Goal: Information Seeking & Learning: Learn about a topic

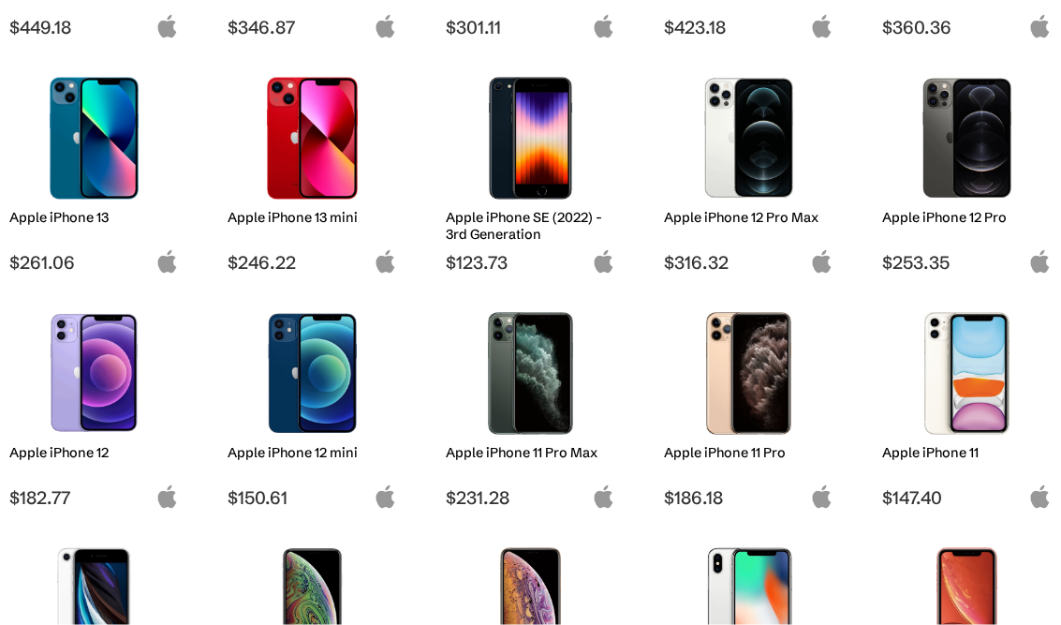
scroll to position [916, 0]
click at [86, 454] on h2 "Apple iPhone 12" at bounding box center [94, 451] width 170 height 17
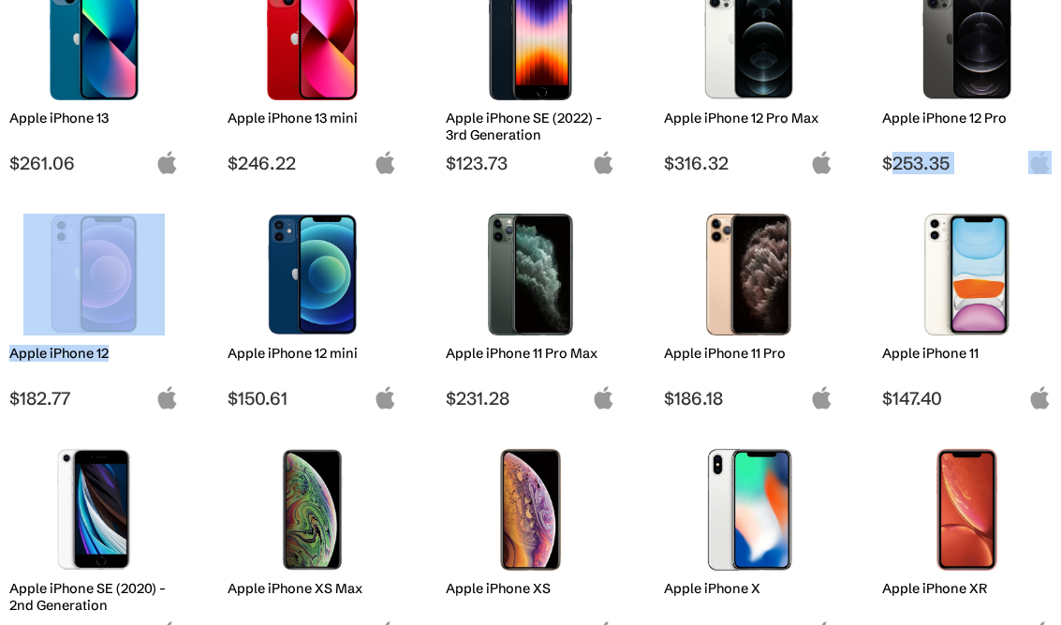
click at [200, 447] on div "Apple iPhone 16 Pro Max $905.67 Apple iPhone 16 Pro $798.98 Apple iPhone 16 Plu…" at bounding box center [530, 425] width 1061 height 2322
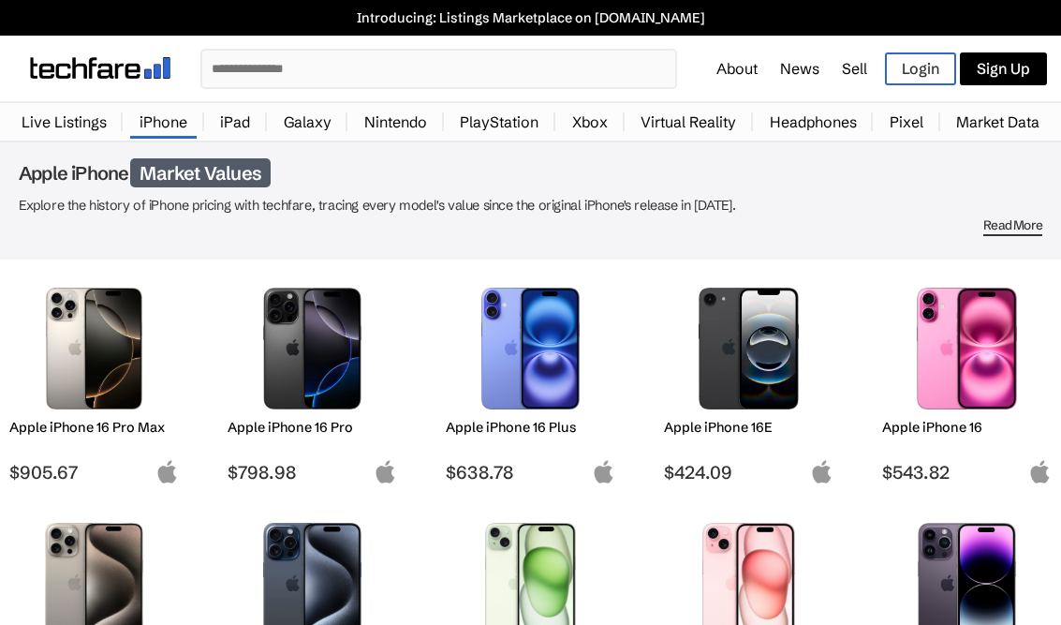
click at [231, 112] on link "iPad" at bounding box center [235, 121] width 49 height 37
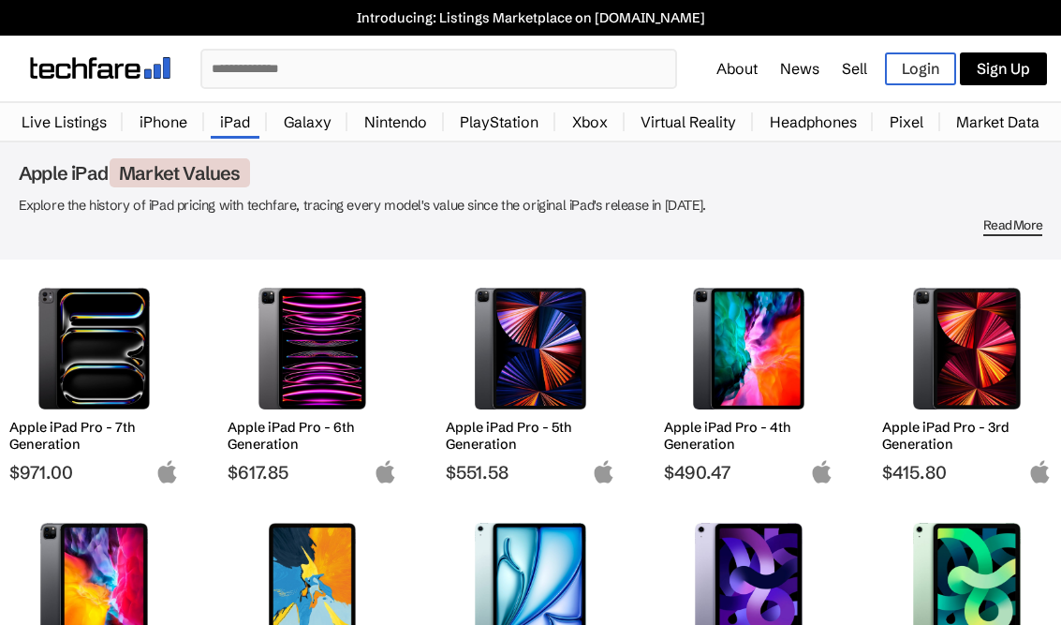
click at [306, 125] on link "Galaxy" at bounding box center [307, 121] width 67 height 37
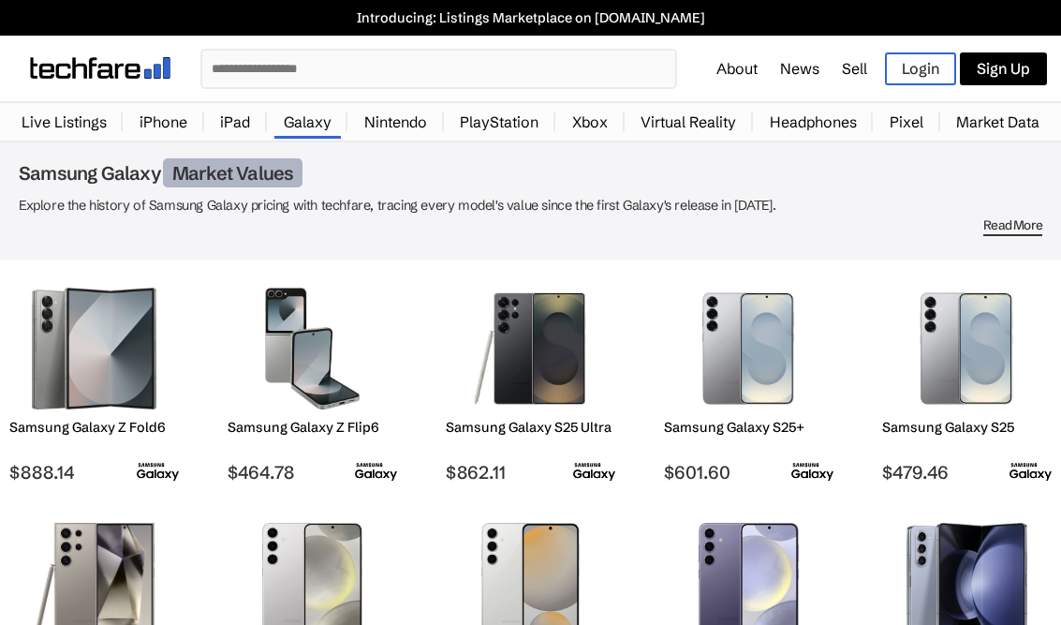
click at [808, 111] on link "Headphones" at bounding box center [814, 121] width 106 height 37
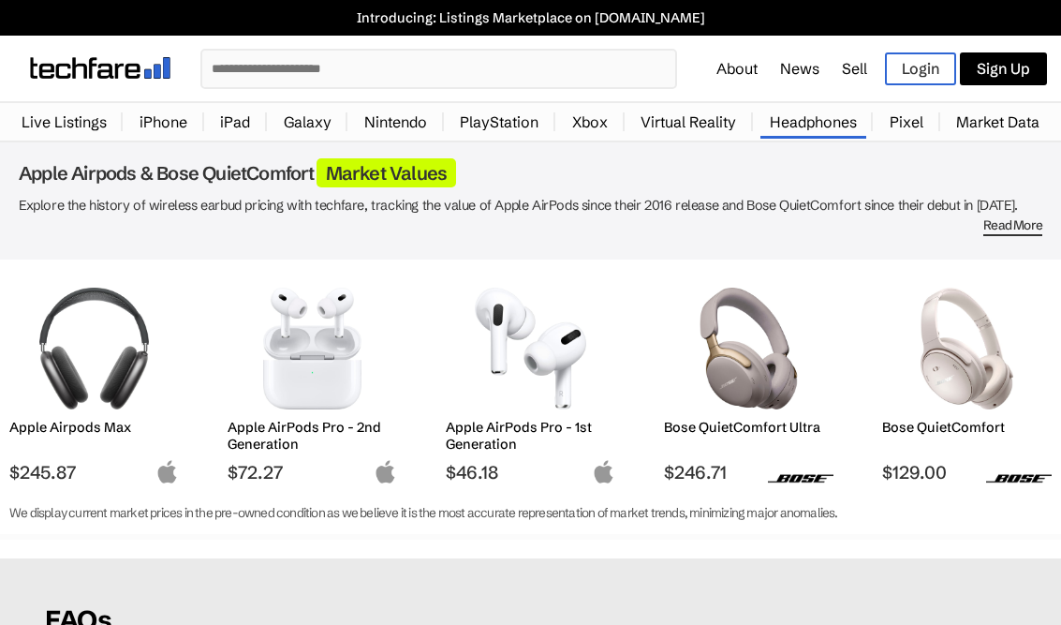
click at [892, 141] on link "Pixel" at bounding box center [907, 121] width 52 height 37
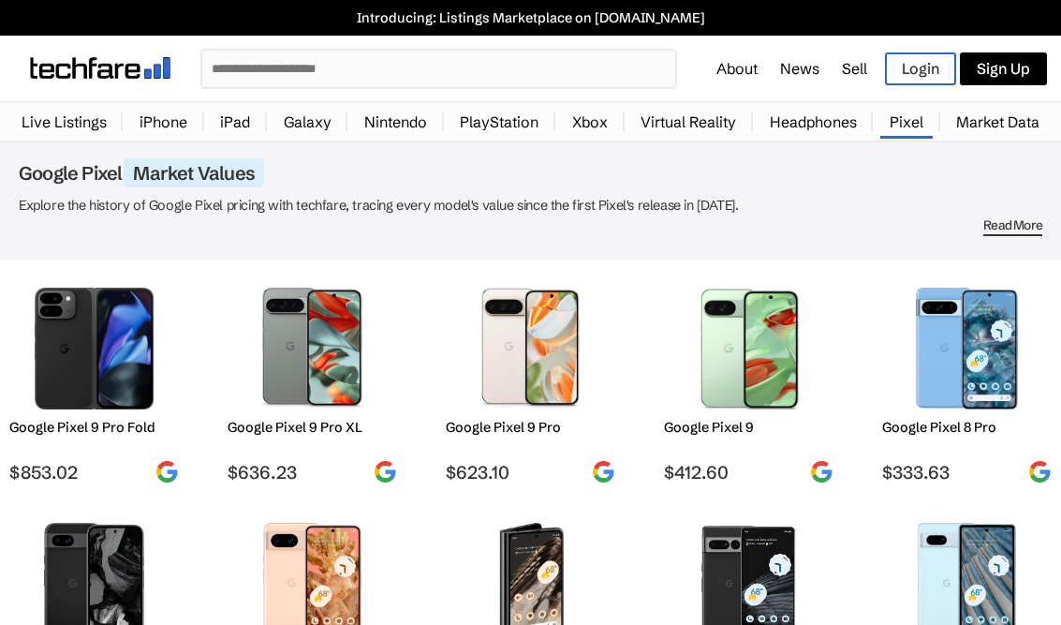
click at [995, 140] on link "Market Data" at bounding box center [998, 121] width 102 height 37
